Goal: Check status: Check status

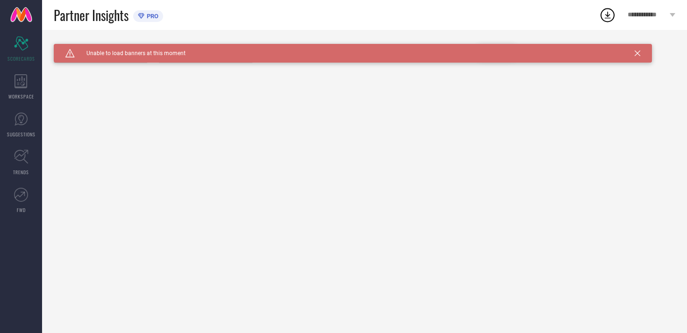
type input "All"
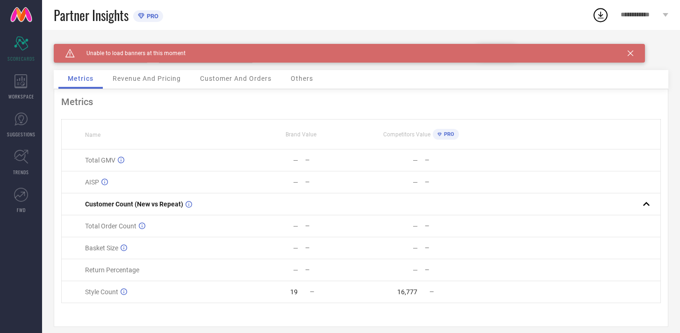
click at [171, 70] on div "Brand AURA Category All Date Range [DATE] to [DATE] Comparison Period [DATE] to…" at bounding box center [361, 57] width 615 height 26
click at [169, 76] on span "Revenue And Pricing" at bounding box center [147, 78] width 68 height 7
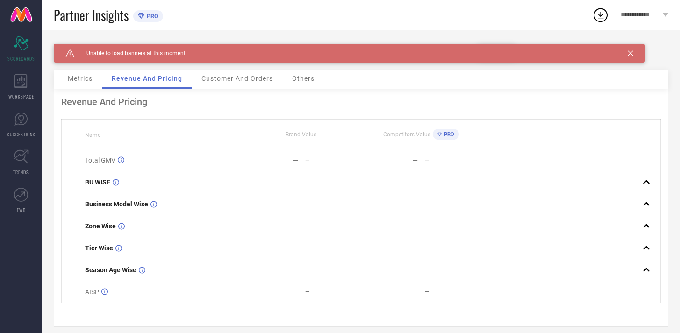
click at [223, 81] on span "Customer And Orders" at bounding box center [237, 78] width 72 height 7
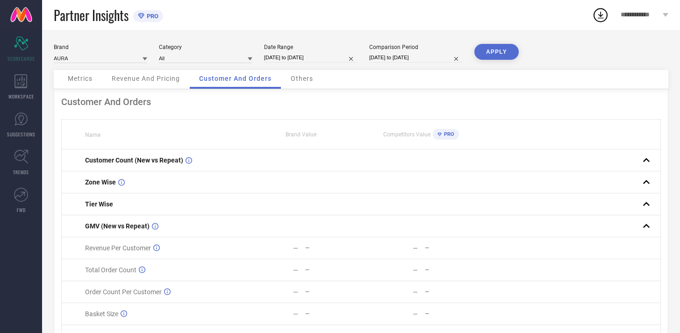
click at [303, 56] on input "29-08-2025 to 28-09-2025" at bounding box center [311, 58] width 94 height 10
select select "7"
select select "2025"
select select "8"
select select "2025"
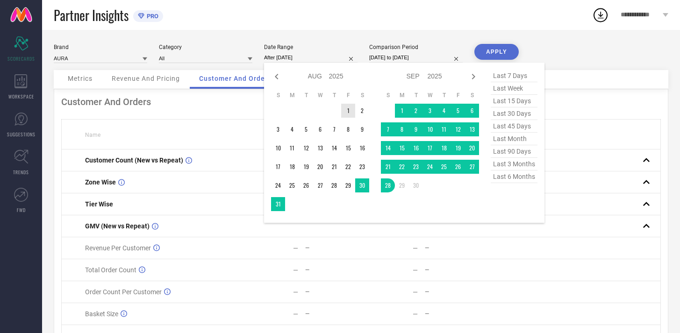
click at [350, 112] on td "1" at bounding box center [348, 111] width 14 height 14
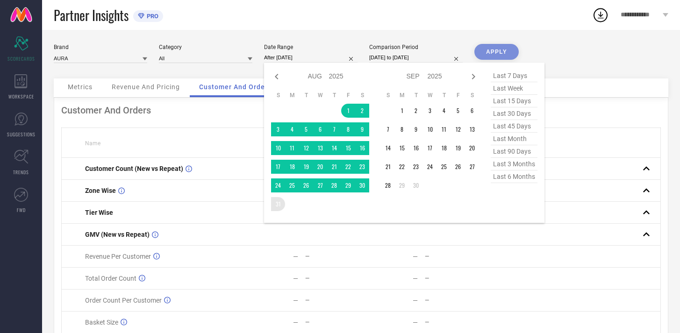
type input "01-08-2025 to 31-08-2025"
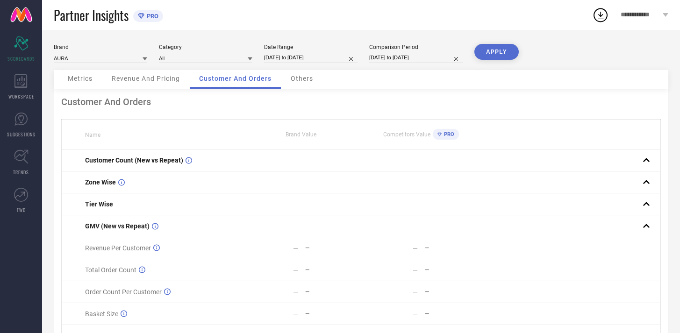
click at [502, 52] on button "APPLY" at bounding box center [497, 52] width 44 height 16
